Goal: Task Accomplishment & Management: Manage account settings

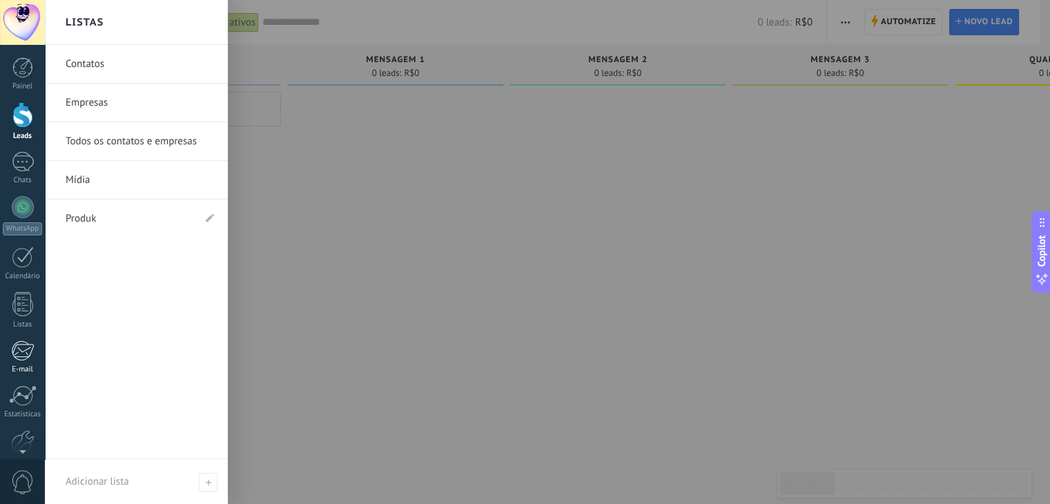
scroll to position [13, 0]
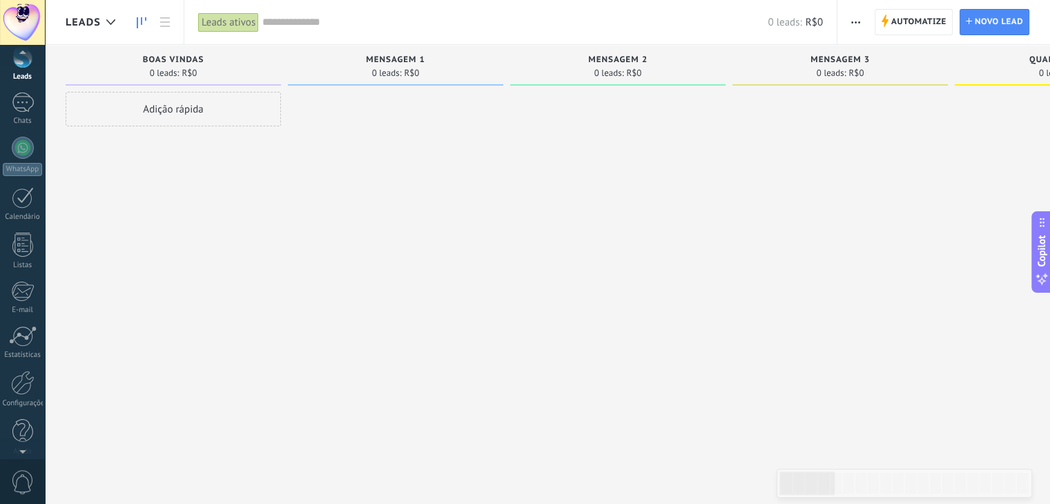
click at [26, 441] on div at bounding box center [22, 448] width 45 height 21
click at [22, 378] on div at bounding box center [22, 373] width 23 height 24
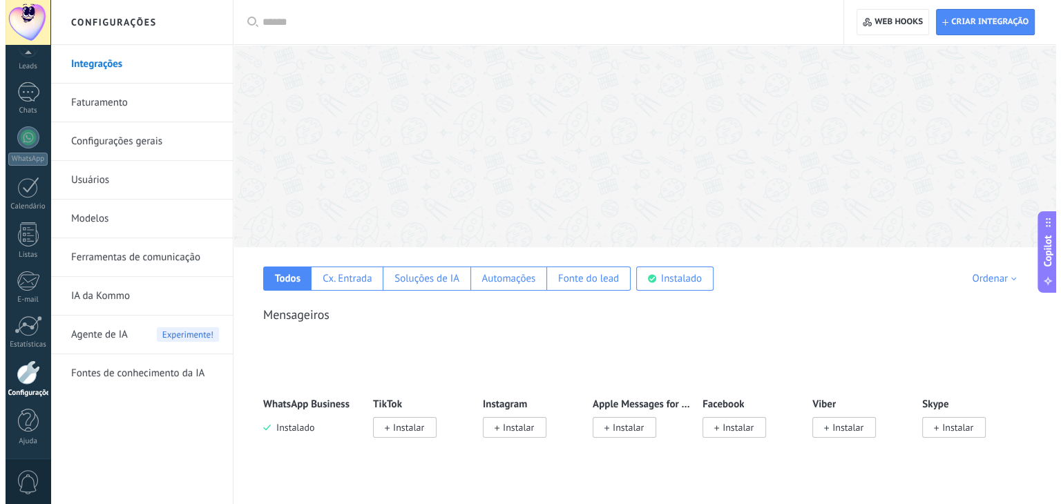
scroll to position [207, 0]
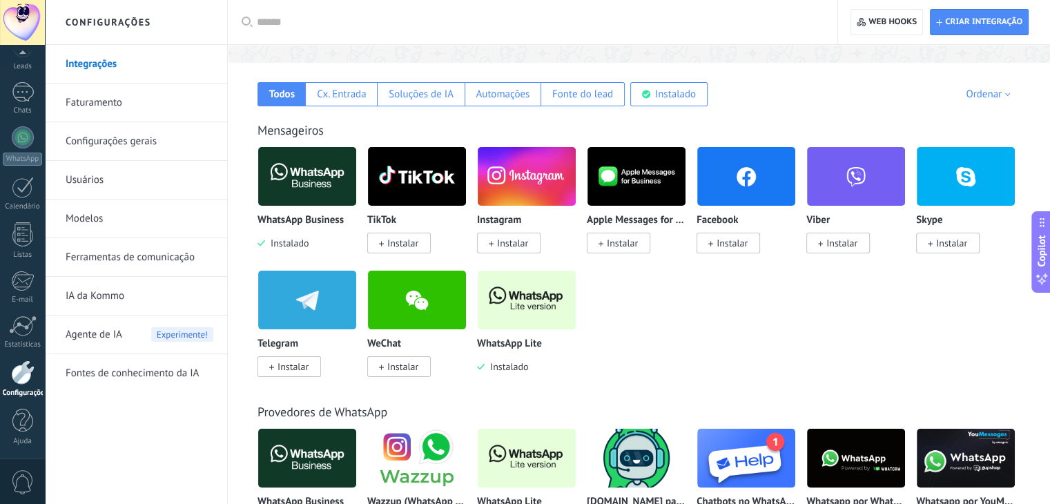
click at [554, 299] on img at bounding box center [527, 300] width 98 height 67
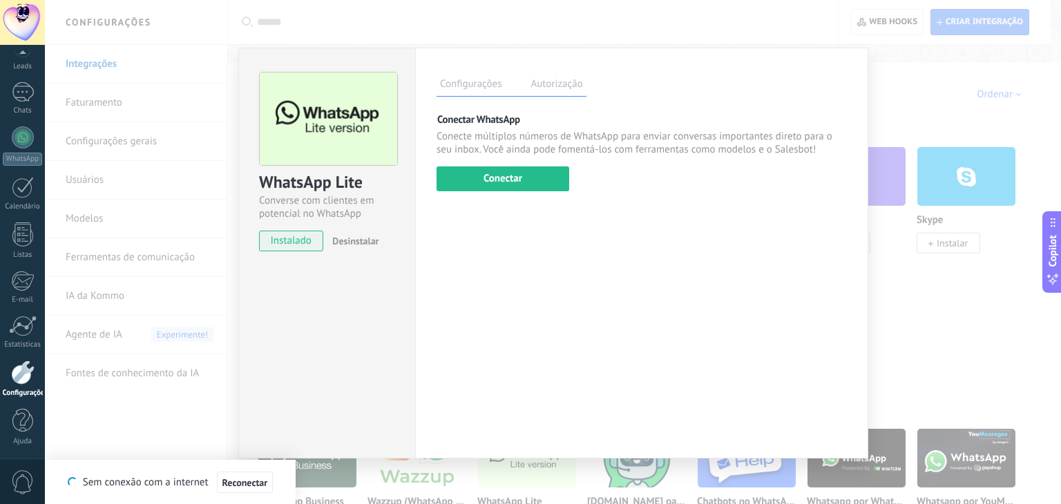
type textarea "********"
